Goal: Information Seeking & Learning: Find specific fact

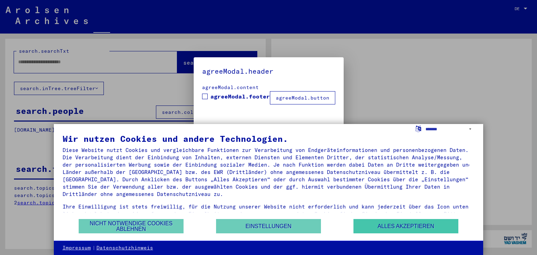
type input "**********"
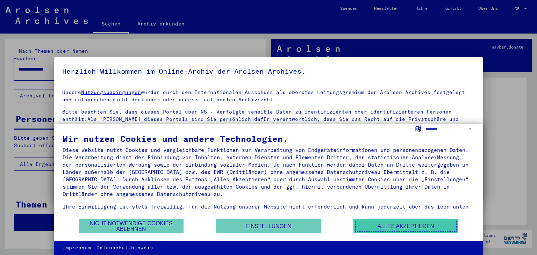
drag, startPoint x: 402, startPoint y: 227, endPoint x: 407, endPoint y: 226, distance: 5.8
click at [403, 227] on button "Alles akzeptieren" at bounding box center [406, 226] width 105 height 14
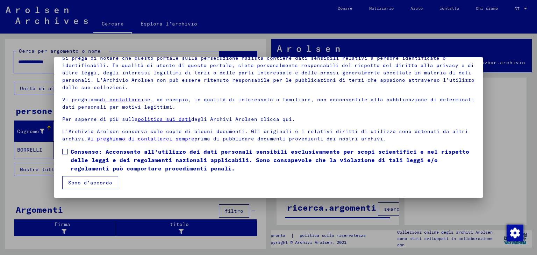
scroll to position [54, 0]
click at [92, 183] on font "Sono d'accordo" at bounding box center [90, 183] width 44 height 6
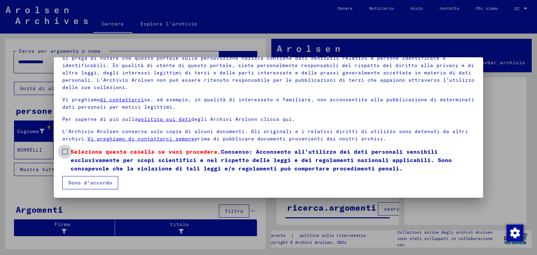
drag, startPoint x: 62, startPoint y: 150, endPoint x: 71, endPoint y: 165, distance: 16.9
click at [63, 151] on span at bounding box center [65, 152] width 6 height 6
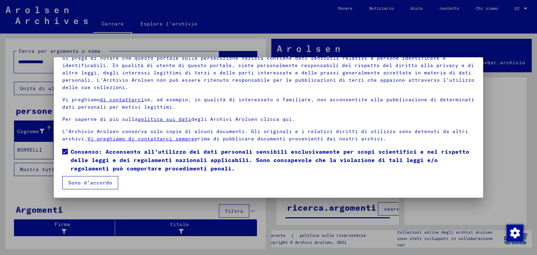
click at [92, 188] on button "Sono d'accordo" at bounding box center [90, 182] width 56 height 13
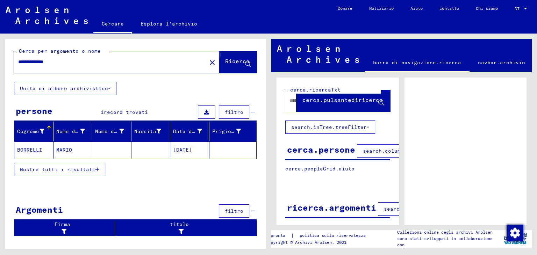
click at [248, 64] on icon at bounding box center [248, 64] width 6 height 6
click at [248, 63] on icon at bounding box center [248, 64] width 6 height 6
click at [67, 62] on input "**********" at bounding box center [110, 61] width 184 height 7
click at [120, 131] on font "Nome di nascita" at bounding box center [118, 131] width 47 height 6
click at [110, 129] on font "Nome di nascita" at bounding box center [118, 131] width 47 height 6
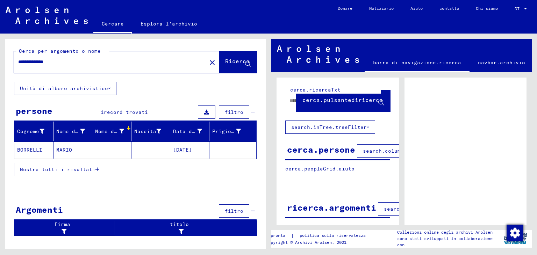
click at [112, 131] on font "Nome di nascita" at bounding box center [118, 131] width 47 height 6
click at [88, 167] on font "Mostra tutti i risultati" at bounding box center [58, 170] width 76 height 6
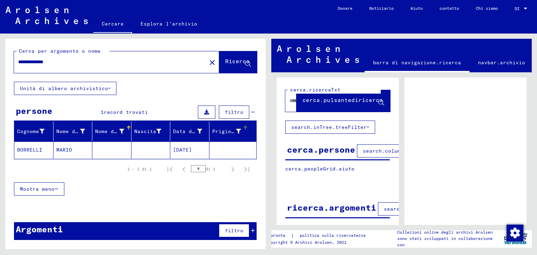
click at [238, 131] on font "Prigioniero n." at bounding box center [234, 131] width 44 height 6
click at [89, 189] on font "Mostra tutti i risultati" at bounding box center [58, 189] width 76 height 6
